Goal: Complete application form

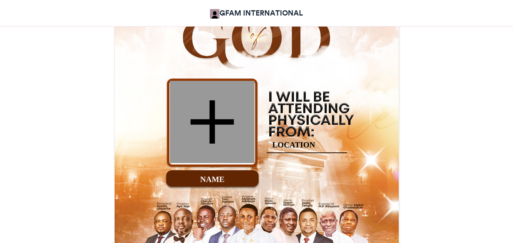
scroll to position [337, 0]
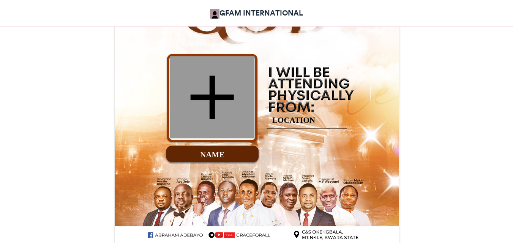
click at [208, 99] on div at bounding box center [212, 97] width 85 height 82
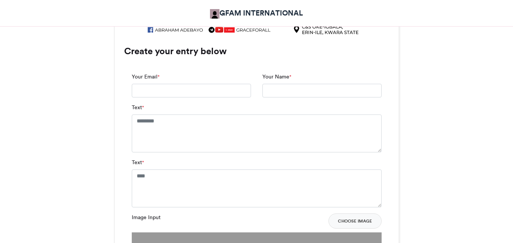
scroll to position [540, 0]
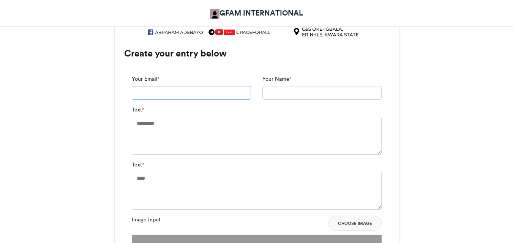
click at [221, 97] on input "Your Email *" at bounding box center [191, 93] width 119 height 14
type input "**********"
click at [299, 90] on input "Your Name *" at bounding box center [321, 93] width 119 height 14
type input "*"
type input "**********"
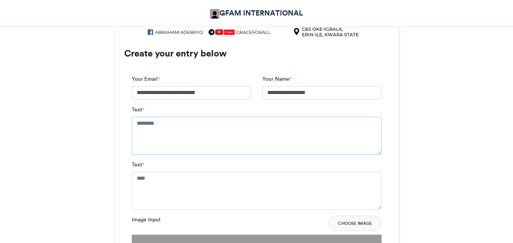
click at [226, 127] on textarea "Text *" at bounding box center [257, 136] width 250 height 38
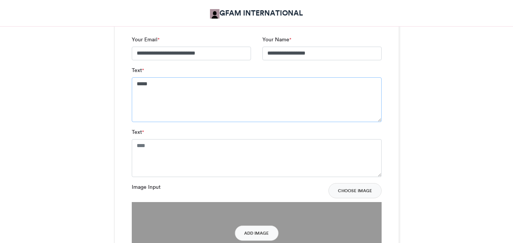
scroll to position [578, 0]
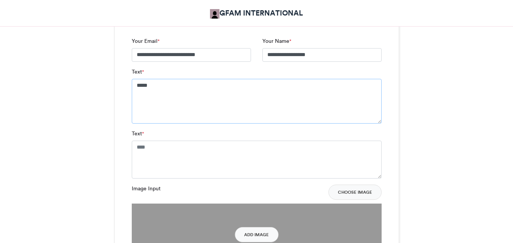
type textarea "*****"
drag, startPoint x: 312, startPoint y: 55, endPoint x: 254, endPoint y: 54, distance: 58.1
click at [254, 54] on div "**********" at bounding box center [256, 52] width 261 height 31
click at [151, 143] on textarea "Text *" at bounding box center [257, 160] width 250 height 38
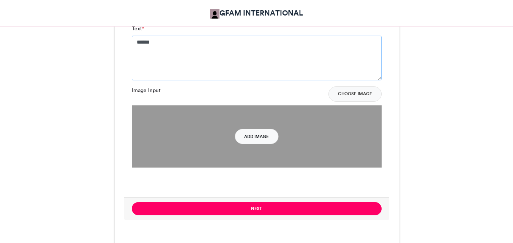
scroll to position [663, 0]
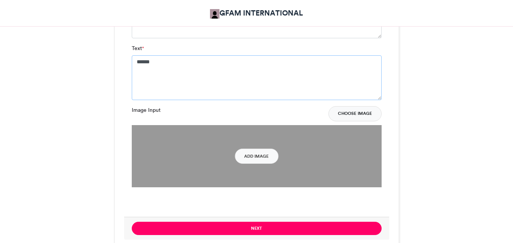
type textarea "******"
click at [354, 110] on button "Choose Image" at bounding box center [354, 113] width 53 height 15
click at [351, 111] on button "Choose Image" at bounding box center [354, 113] width 53 height 15
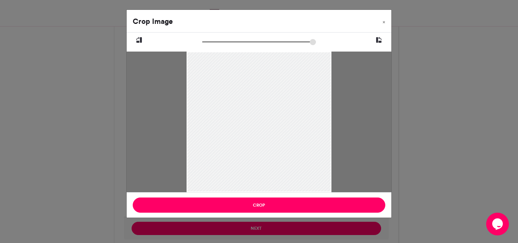
drag, startPoint x: 255, startPoint y: 99, endPoint x: 257, endPoint y: 133, distance: 33.4
click at [257, 133] on div at bounding box center [259, 148] width 145 height 193
drag, startPoint x: 206, startPoint y: 41, endPoint x: 212, endPoint y: 41, distance: 6.5
click at [212, 41] on input "zoom" at bounding box center [259, 41] width 114 height 7
drag, startPoint x: 212, startPoint y: 41, endPoint x: 208, endPoint y: 41, distance: 4.6
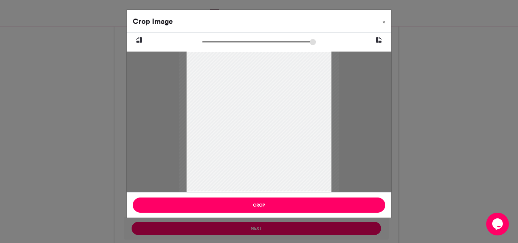
type input "*****"
click at [208, 41] on input "zoom" at bounding box center [259, 41] width 114 height 7
drag, startPoint x: 256, startPoint y: 77, endPoint x: 258, endPoint y: 94, distance: 16.8
click at [258, 94] on div at bounding box center [261, 158] width 160 height 214
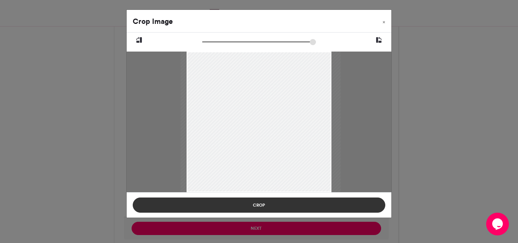
click at [260, 206] on button "Crop" at bounding box center [259, 205] width 253 height 15
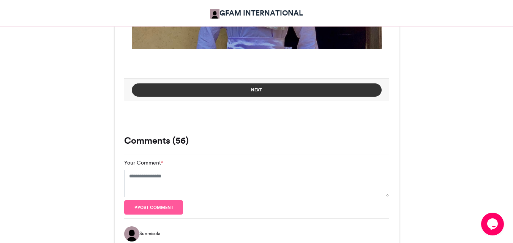
scroll to position [801, 0]
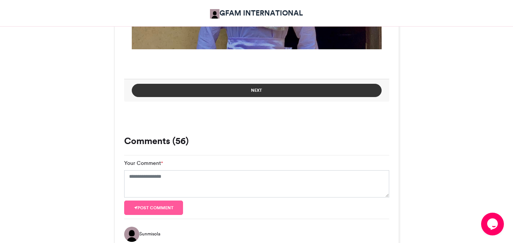
click at [247, 90] on button "Next" at bounding box center [257, 90] width 250 height 13
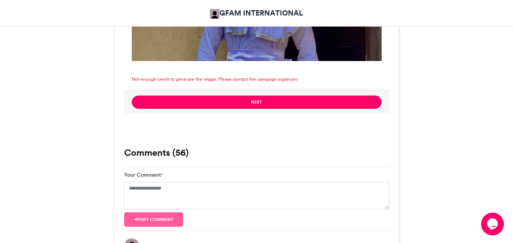
scroll to position [784, 0]
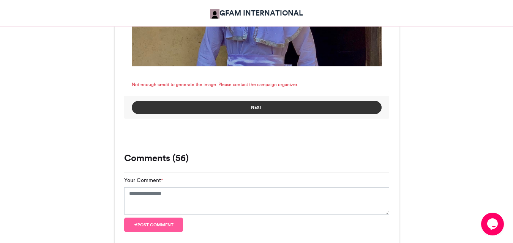
click at [254, 105] on button "Next" at bounding box center [257, 107] width 250 height 13
